Goal: Obtain resource: Download file/media

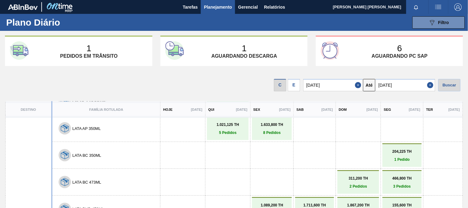
scroll to position [205, 0]
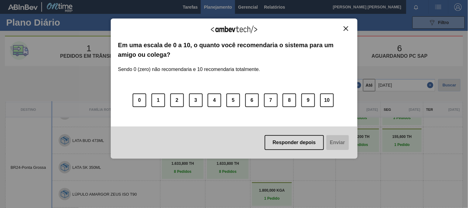
drag, startPoint x: 343, startPoint y: 25, endPoint x: 346, endPoint y: 29, distance: 4.2
click at [343, 26] on div "Agradecemos seu feedback! Em uma escala de 0 a 10, o quanto você recomendaria o…" at bounding box center [234, 88] width 247 height 140
click at [346, 29] on img "Close" at bounding box center [345, 28] width 5 height 5
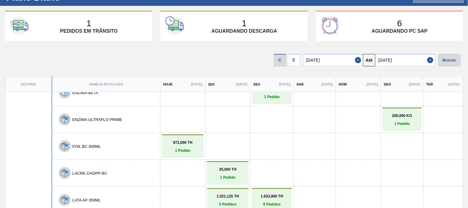
scroll to position [0, 0]
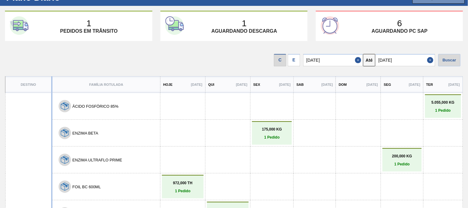
click at [183, 181] on p "972,000 TH" at bounding box center [182, 183] width 39 height 4
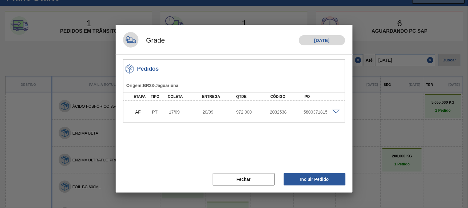
click at [336, 112] on span at bounding box center [335, 112] width 7 height 5
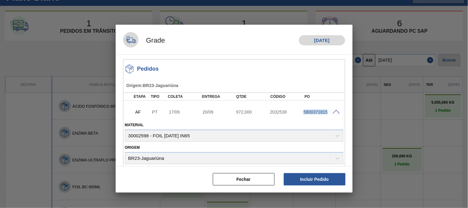
drag, startPoint x: 302, startPoint y: 112, endPoint x: 327, endPoint y: 109, distance: 25.1
click at [327, 109] on div "5800371815" at bounding box center [321, 111] width 38 height 5
copy div "5800371815"
click at [260, 179] on button "Fechar" at bounding box center [244, 179] width 62 height 12
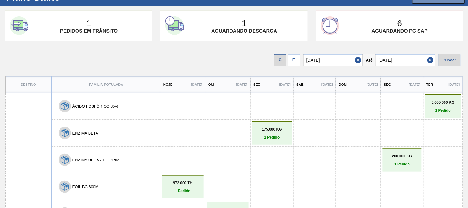
click at [185, 189] on p "1 Pedido" at bounding box center [182, 191] width 39 height 4
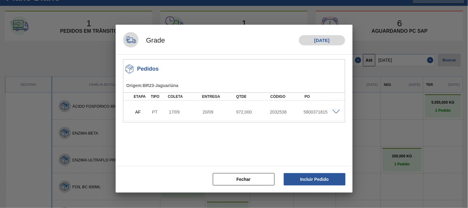
click at [336, 113] on div "5800371815" at bounding box center [321, 111] width 38 height 5
click at [157, 112] on div "PT" at bounding box center [158, 111] width 17 height 5
click at [251, 178] on button "Fechar" at bounding box center [244, 179] width 62 height 12
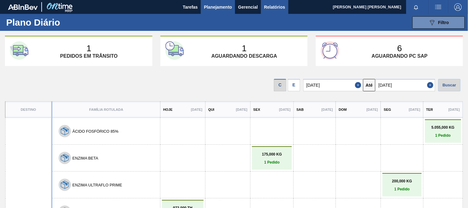
click at [280, 4] on span "Relatórios" at bounding box center [274, 6] width 21 height 7
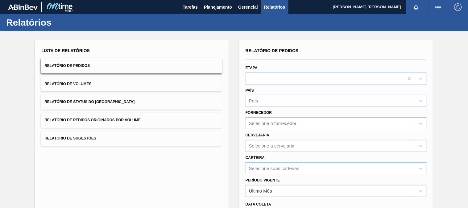
scroll to position [76, 0]
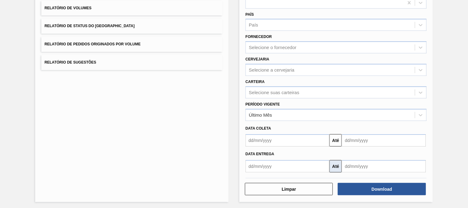
click at [336, 167] on button "Até" at bounding box center [335, 166] width 12 height 12
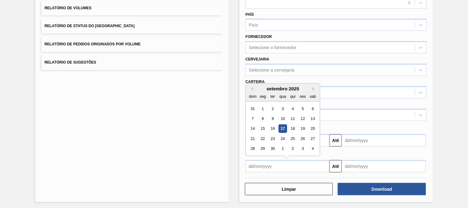
click at [289, 166] on input "text" at bounding box center [287, 166] width 84 height 12
click at [283, 127] on div "17" at bounding box center [282, 129] width 8 height 8
type input "[DATE]"
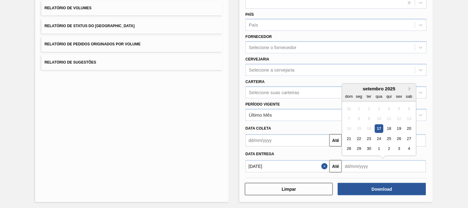
click at [343, 165] on input "text" at bounding box center [384, 166] width 84 height 12
click at [368, 147] on div "30" at bounding box center [369, 149] width 8 height 8
type input "[DATE]"
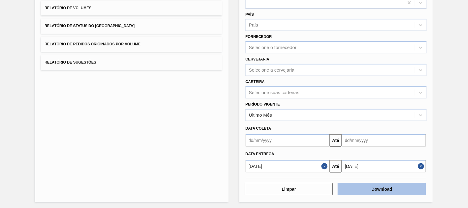
click at [375, 189] on button "Download" at bounding box center [382, 189] width 88 height 12
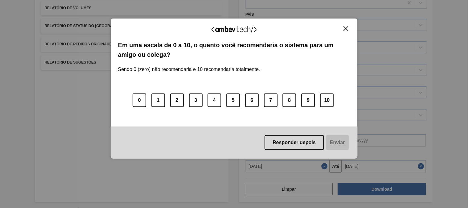
click at [348, 26] on button "Close" at bounding box center [346, 28] width 8 height 5
